Goal: Register for event/course

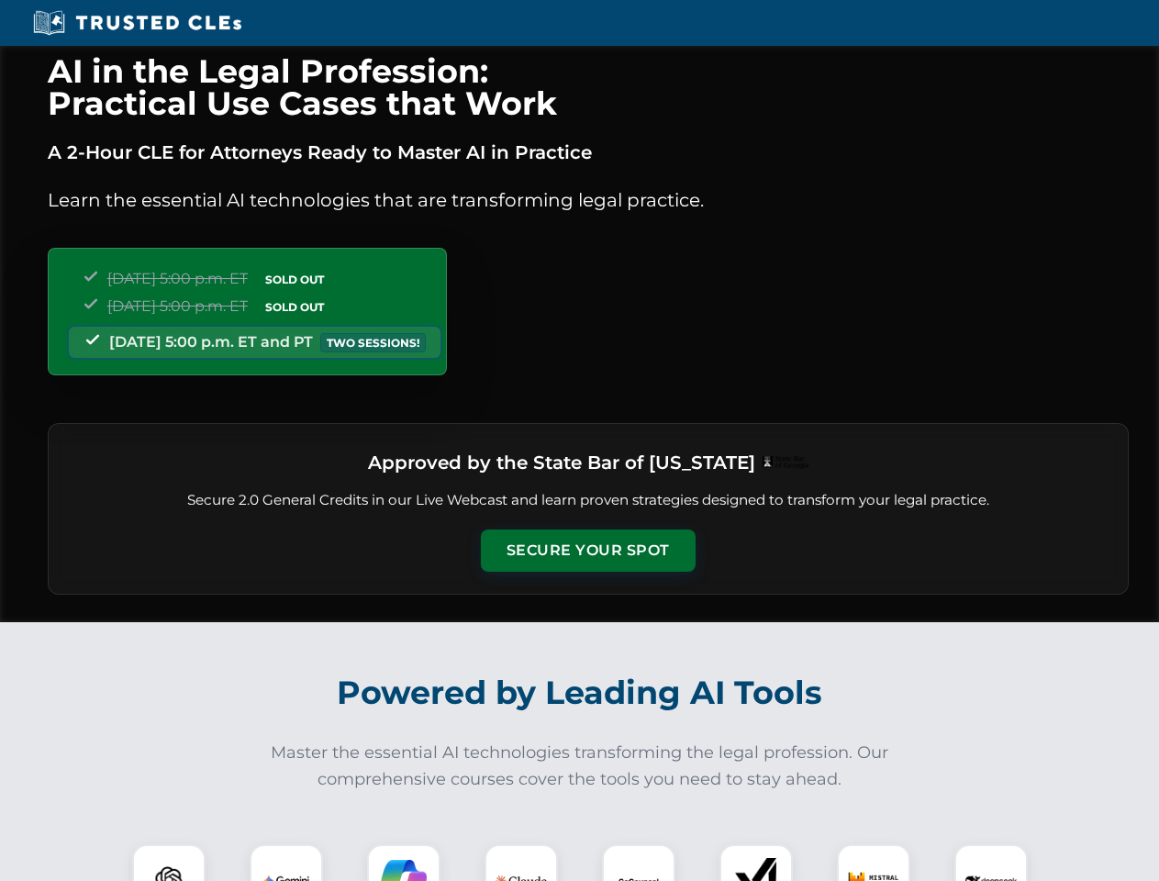
click at [587, 551] on button "Secure Your Spot" at bounding box center [588, 551] width 215 height 42
click at [169, 863] on img at bounding box center [168, 880] width 53 height 53
